Goal: Transaction & Acquisition: Obtain resource

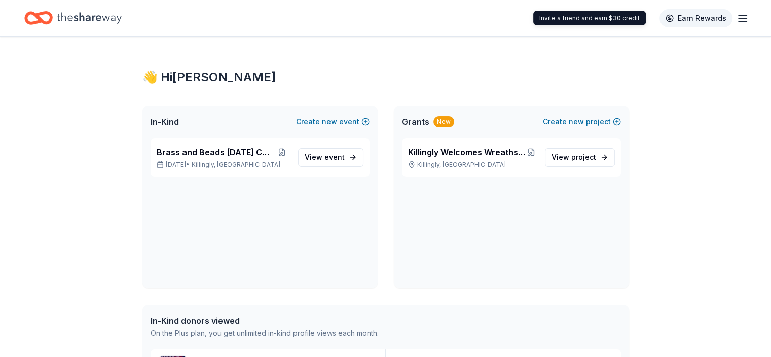
click at [688, 15] on link "Earn Rewards" at bounding box center [696, 18] width 73 height 18
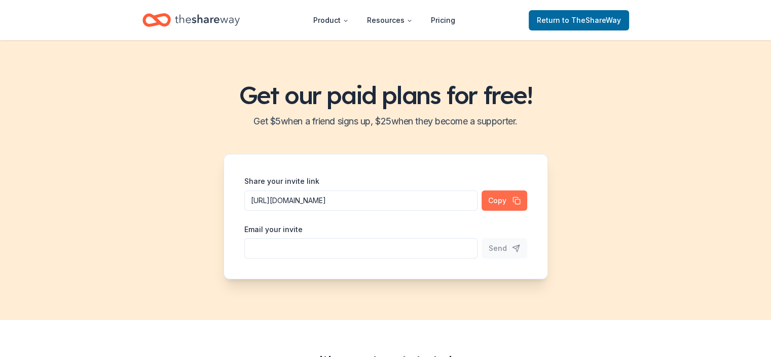
click at [495, 198] on button "Copy" at bounding box center [505, 200] width 46 height 20
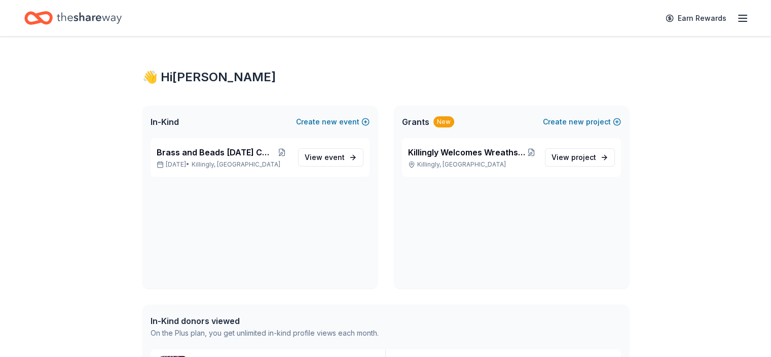
click at [737, 16] on icon "button" at bounding box center [743, 18] width 12 height 12
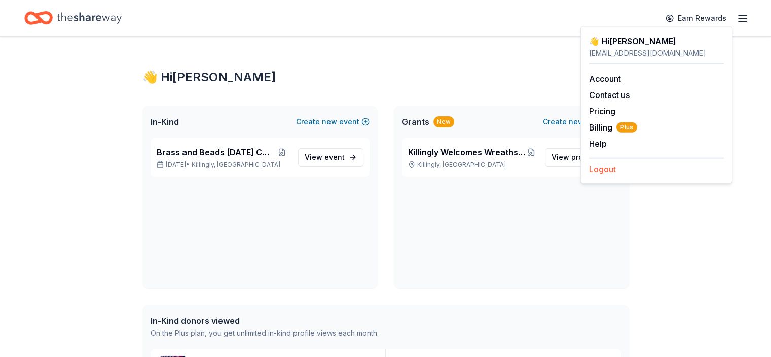
click at [611, 168] on button "Logout" at bounding box center [602, 169] width 27 height 12
